Goal: Information Seeking & Learning: Find specific page/section

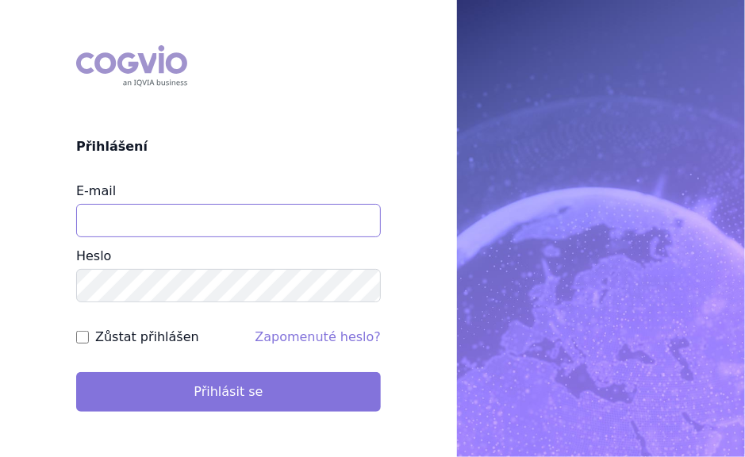
type input "[PERSON_NAME][EMAIL_ADDRESS][DOMAIN_NAME]"
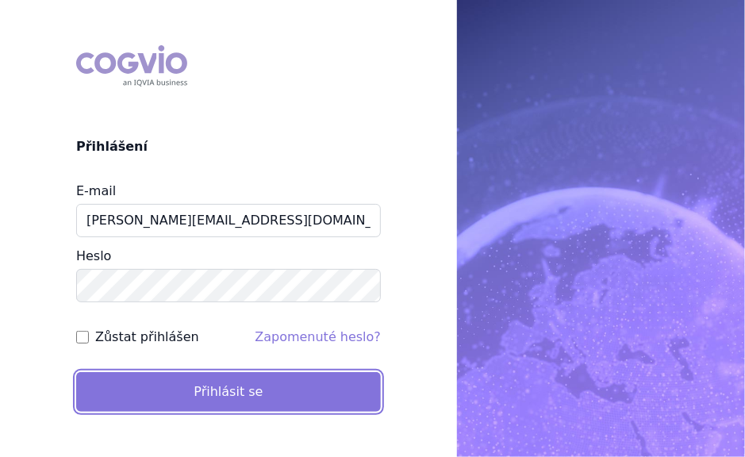
click at [224, 383] on button "Přihlásit se" at bounding box center [228, 392] width 305 height 40
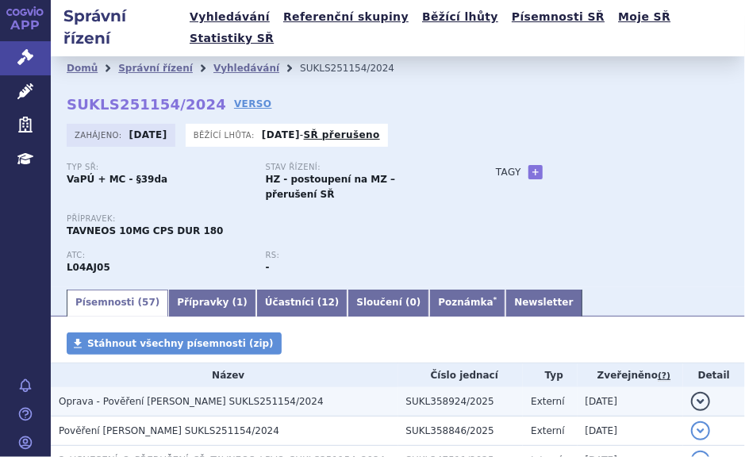
click at [225, 396] on span "Oprava - Pověření [PERSON_NAME] SUKLS251154/2024" at bounding box center [191, 401] width 265 height 11
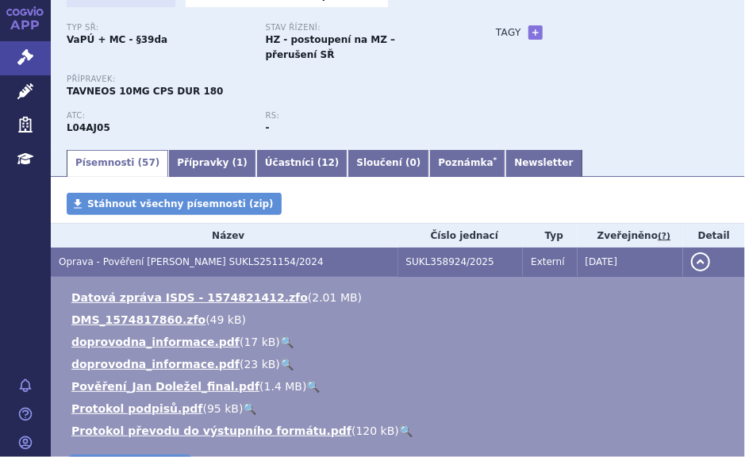
scroll to position [151, 0]
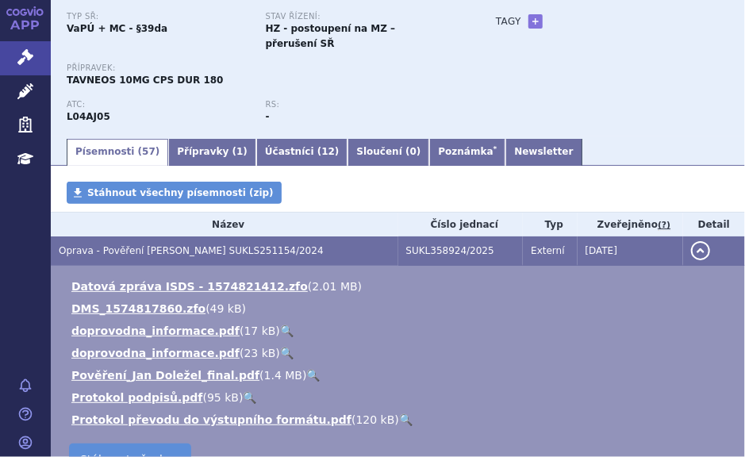
click at [307, 369] on link "🔍" at bounding box center [313, 375] width 13 height 13
click at [142, 146] on span "57" at bounding box center [148, 151] width 13 height 11
click at [111, 139] on link "Písemnosti ( 57 )" at bounding box center [118, 152] width 102 height 27
click at [113, 139] on link "Písemnosti ( 57 )" at bounding box center [118, 152] width 102 height 27
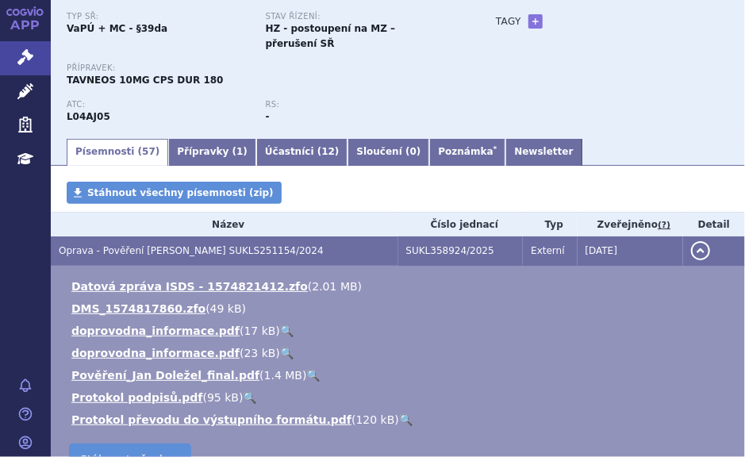
click at [113, 139] on link "Písemnosti ( 57 )" at bounding box center [118, 152] width 102 height 27
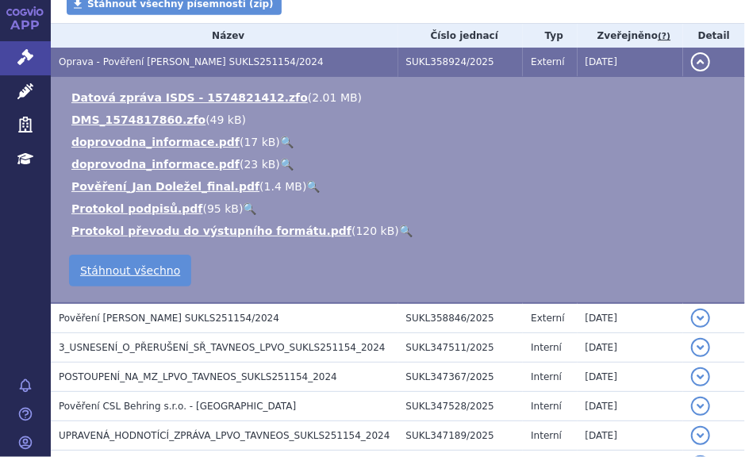
scroll to position [377, 0]
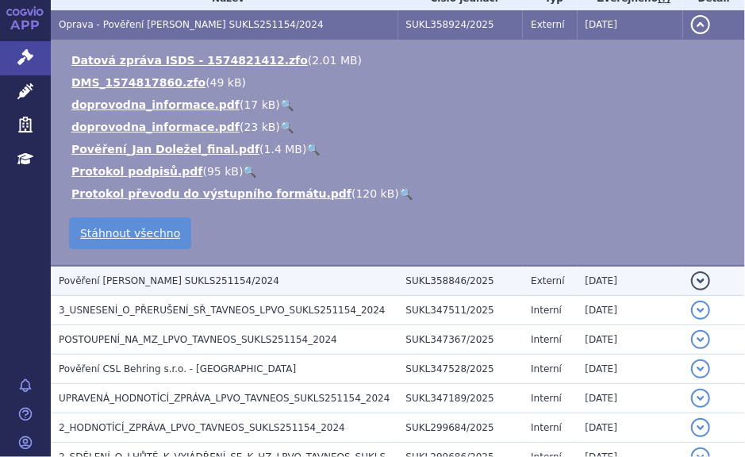
click at [167, 275] on span "Pověření [PERSON_NAME] SUKLS251154/2024" at bounding box center [169, 280] width 221 height 11
